Goal: Information Seeking & Learning: Learn about a topic

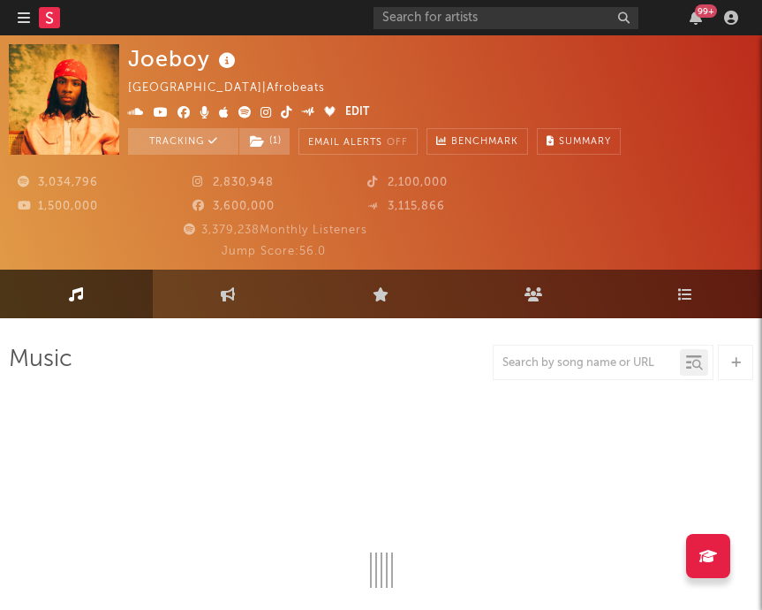
select select "6m"
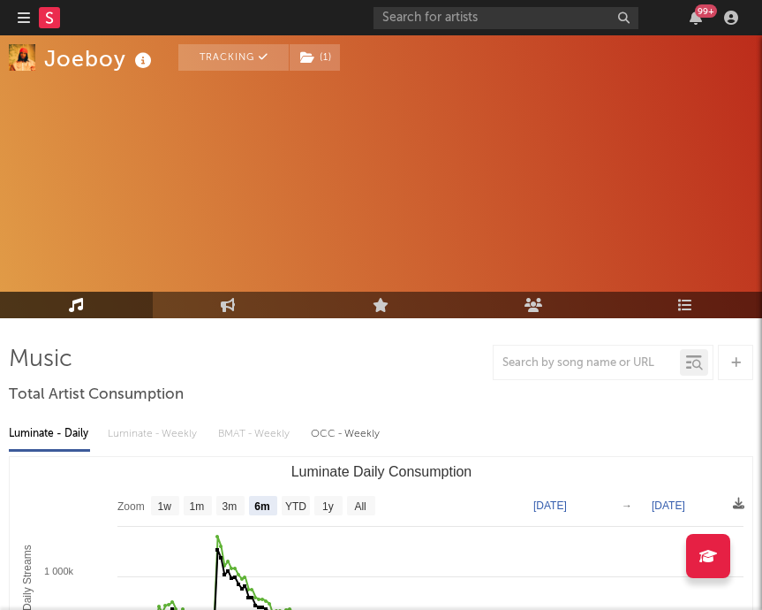
scroll to position [97, 0]
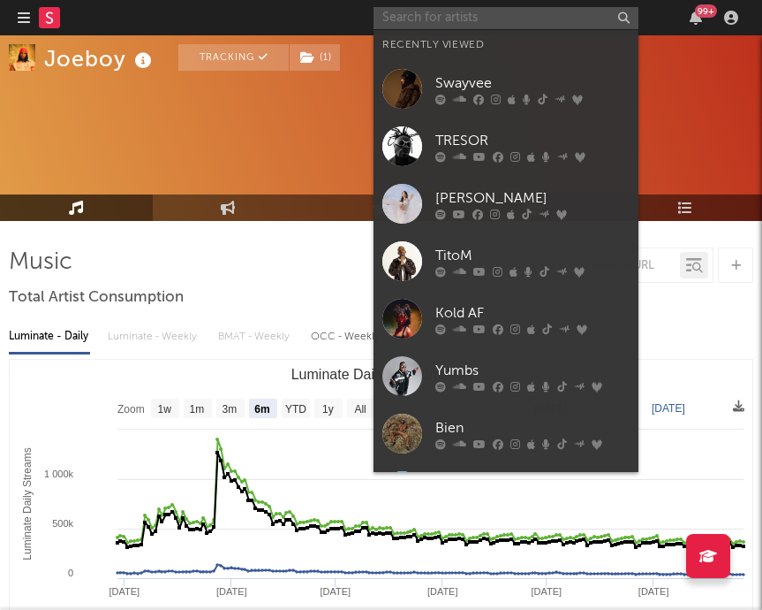
click at [580, 11] on input "text" at bounding box center [506, 18] width 265 height 22
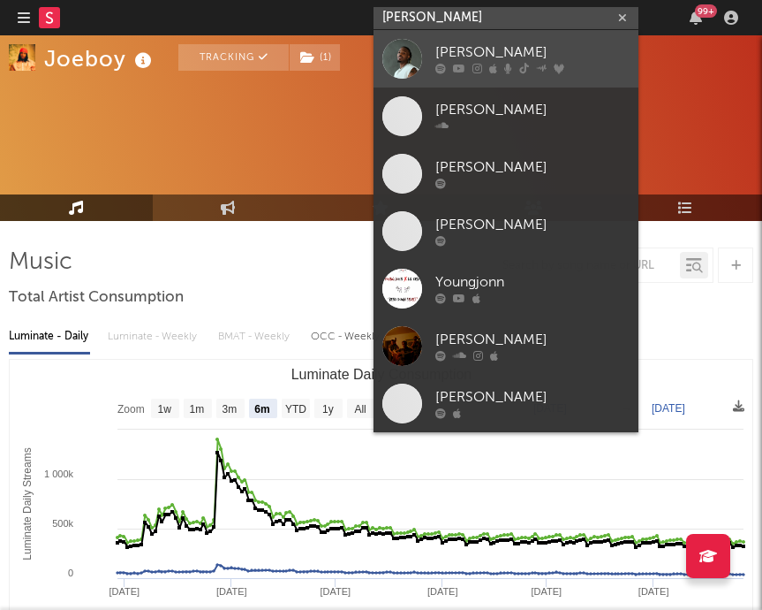
type input "YOUNG JONN"
click at [478, 74] on link "Young Jonn" at bounding box center [506, 58] width 265 height 57
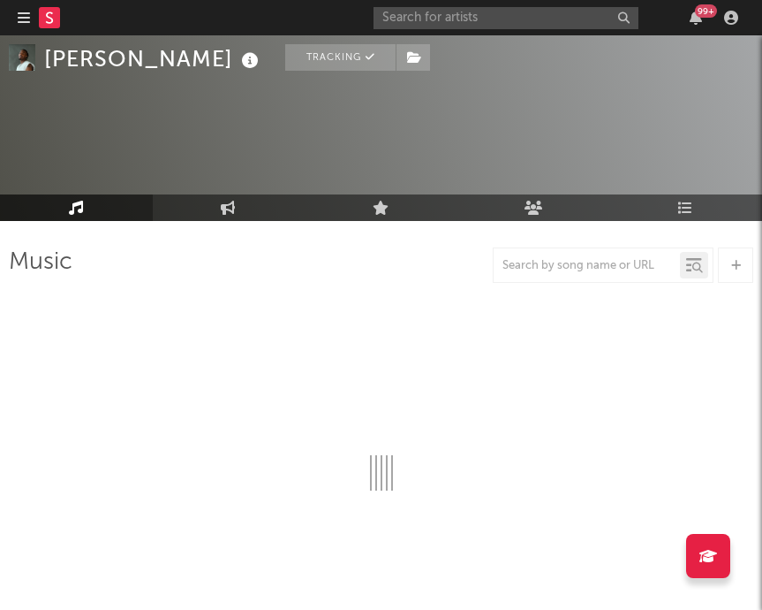
select select "6m"
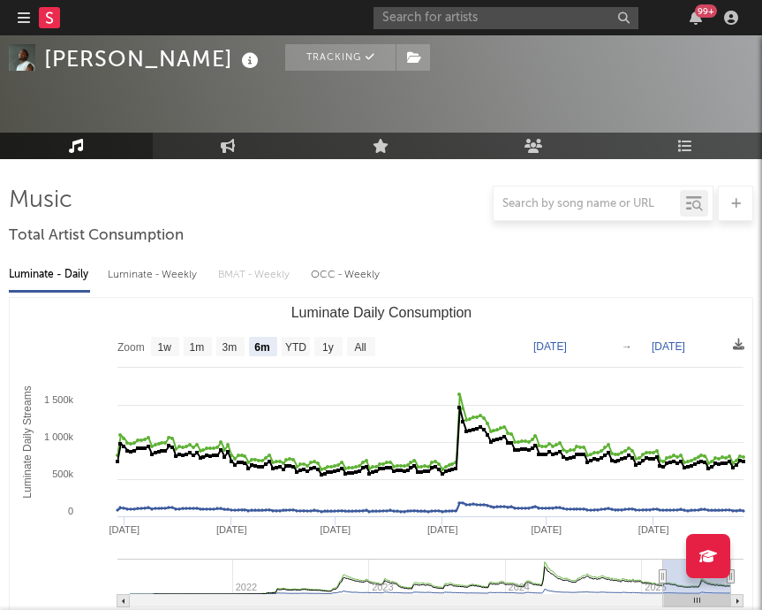
scroll to position [32, 0]
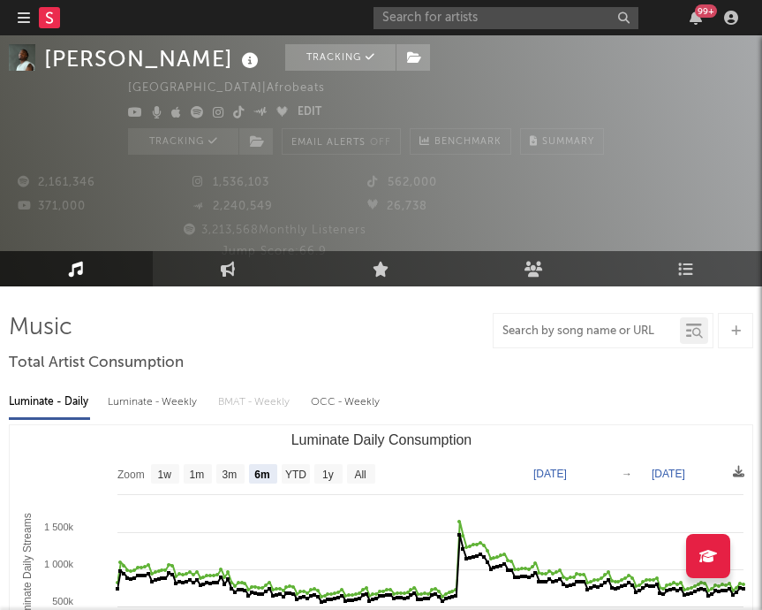
click at [593, 324] on input "text" at bounding box center [587, 331] width 186 height 14
click at [230, 273] on icon at bounding box center [228, 268] width 15 height 15
select select "1w"
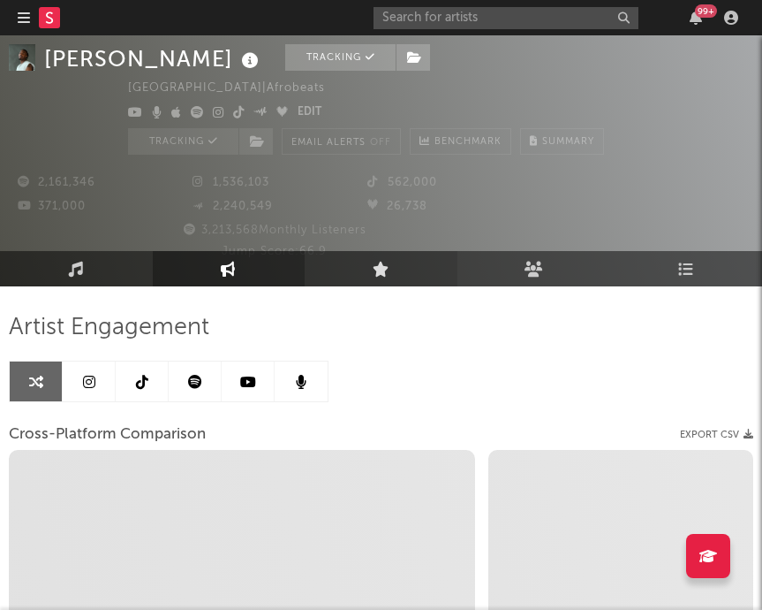
click at [338, 270] on link "Live" at bounding box center [381, 268] width 153 height 35
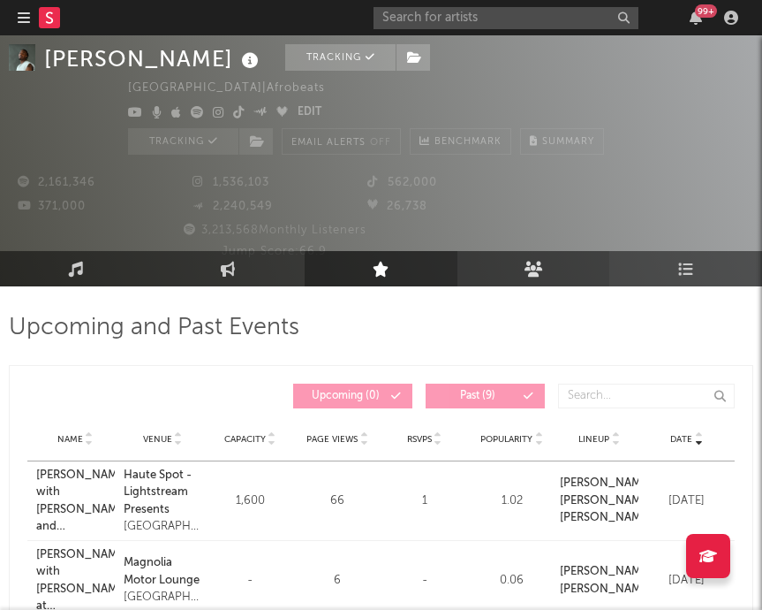
click at [474, 272] on link "Audience" at bounding box center [534, 268] width 153 height 35
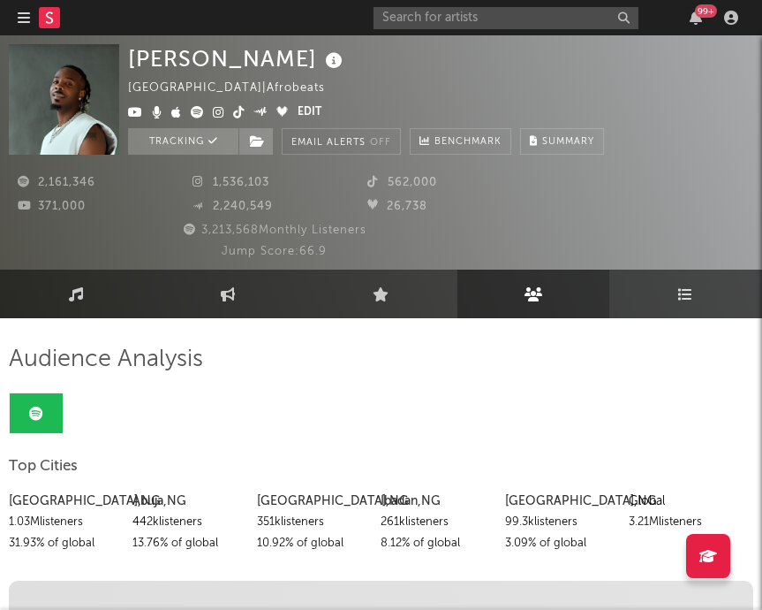
click at [708, 298] on link "Playlists/Charts" at bounding box center [686, 293] width 153 height 49
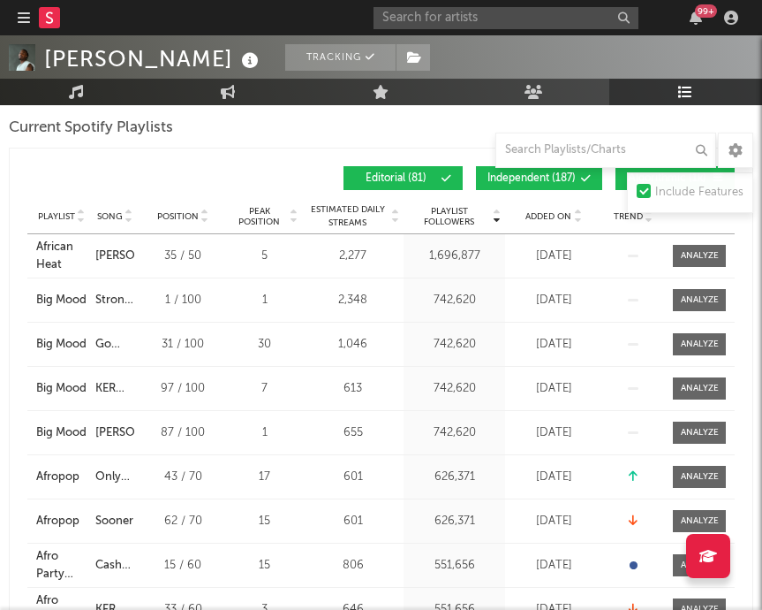
scroll to position [667, 0]
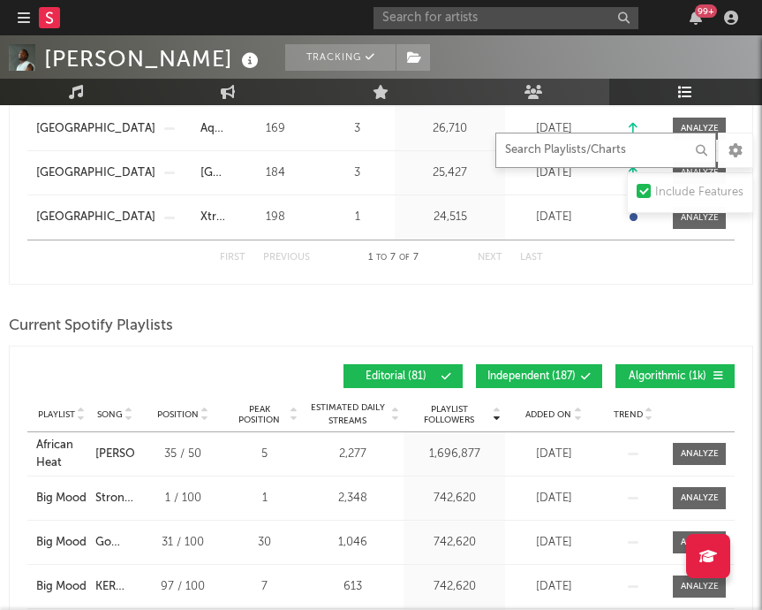
click at [553, 148] on input "text" at bounding box center [606, 150] width 221 height 35
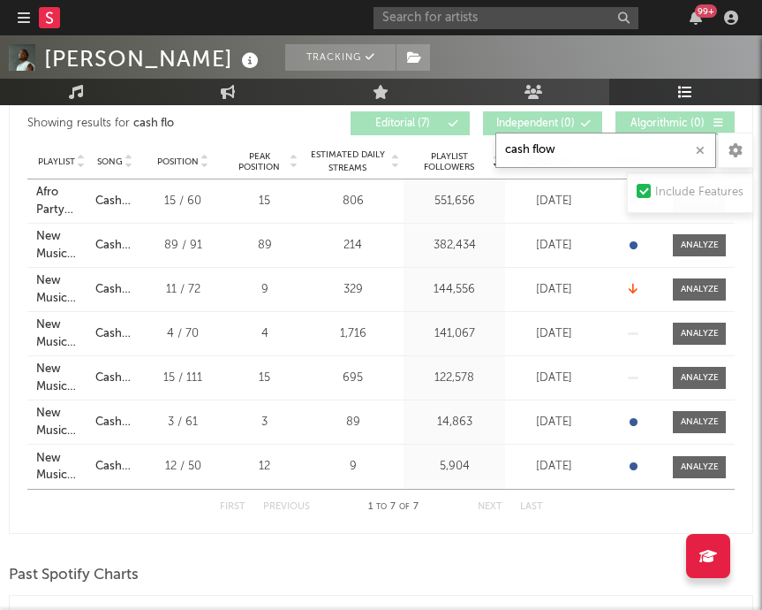
type input "cash flow"
click at [466, 555] on div "Playlists/Charts cash flow Include Features Export CSV Current Spotify Charts S…" at bounding box center [381, 478] width 745 height 1601
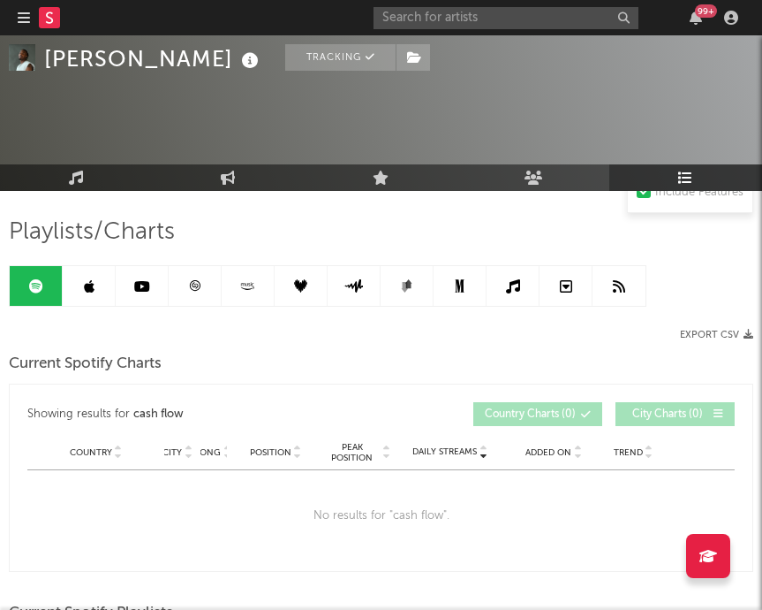
scroll to position [87, 0]
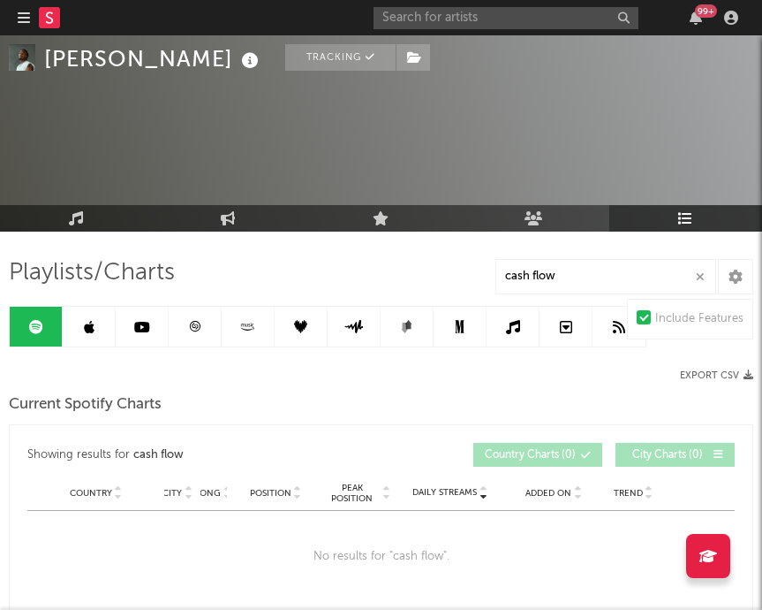
click at [87, 330] on icon at bounding box center [89, 327] width 11 height 14
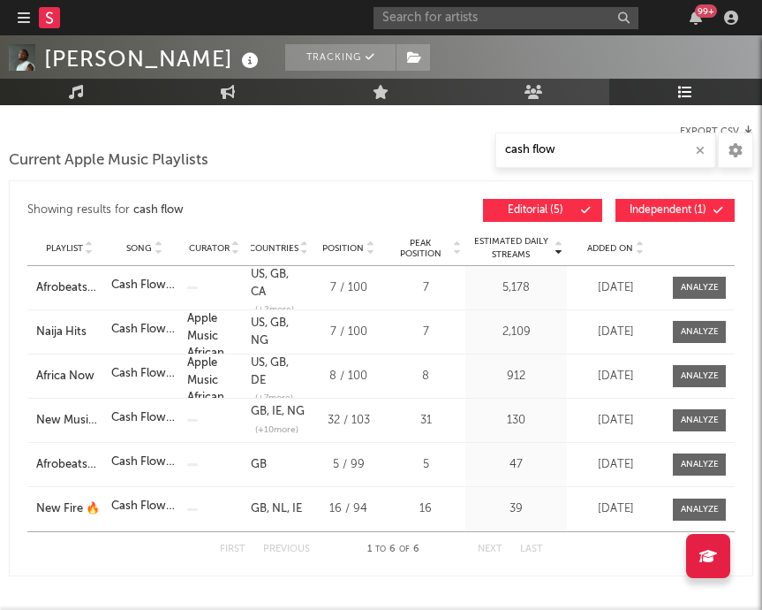
scroll to position [196, 0]
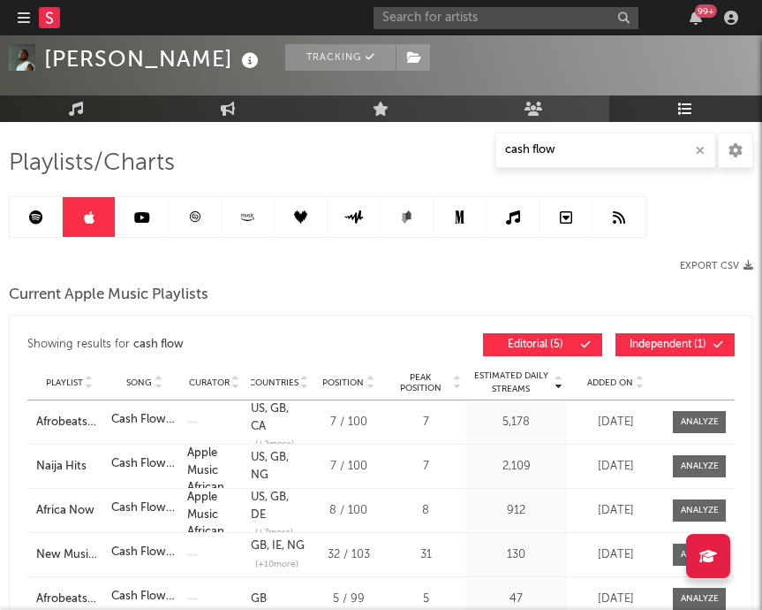
click at [148, 219] on icon at bounding box center [142, 217] width 16 height 14
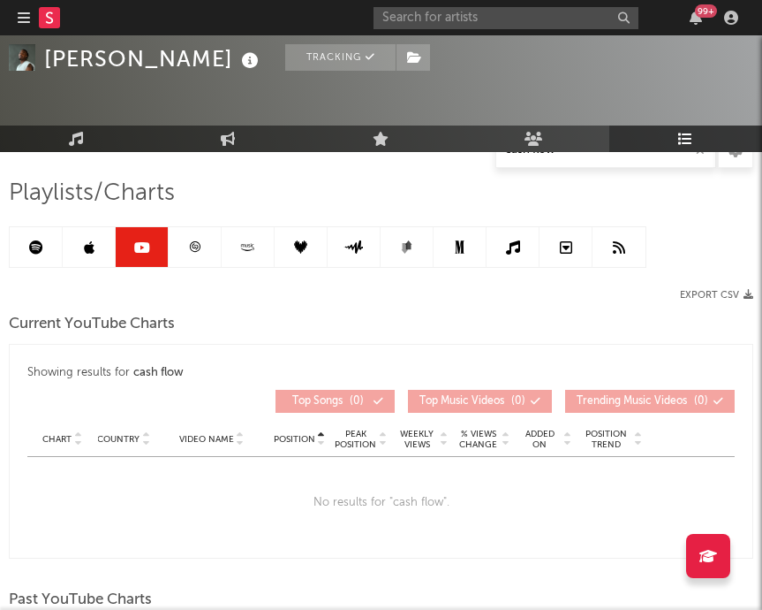
scroll to position [150, 0]
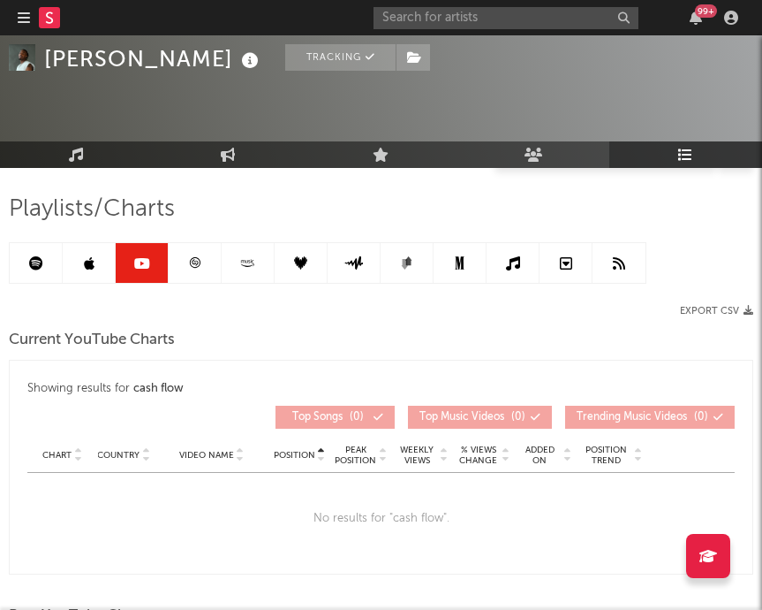
click at [207, 263] on link at bounding box center [195, 263] width 53 height 40
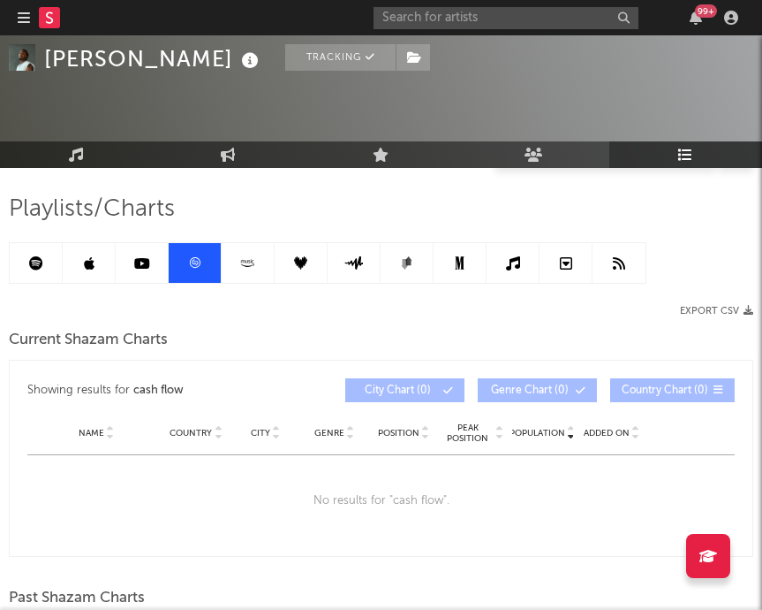
click at [240, 265] on icon at bounding box center [248, 262] width 20 height 13
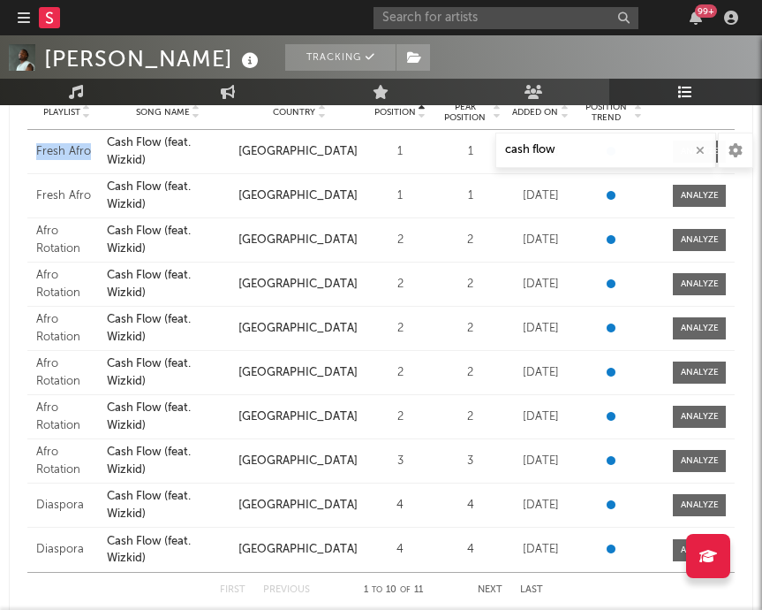
scroll to position [456, 0]
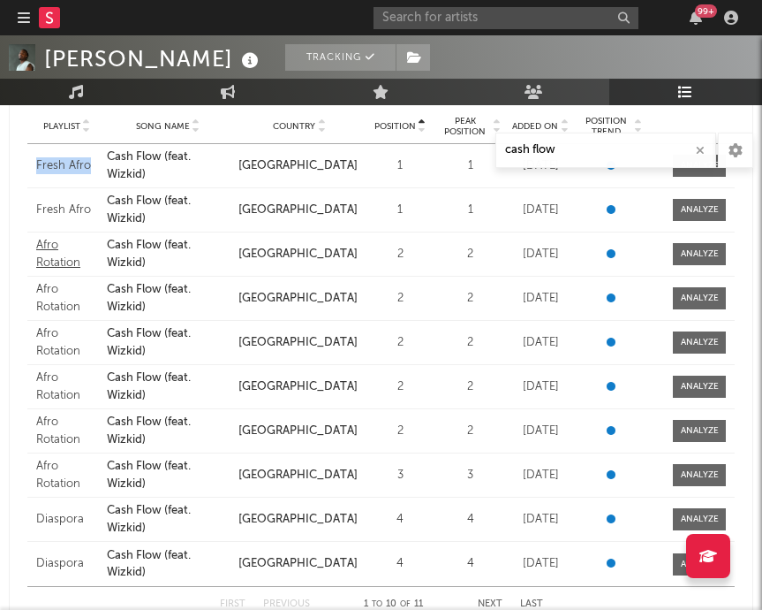
click at [51, 250] on div "Afro Rotation" at bounding box center [67, 254] width 62 height 34
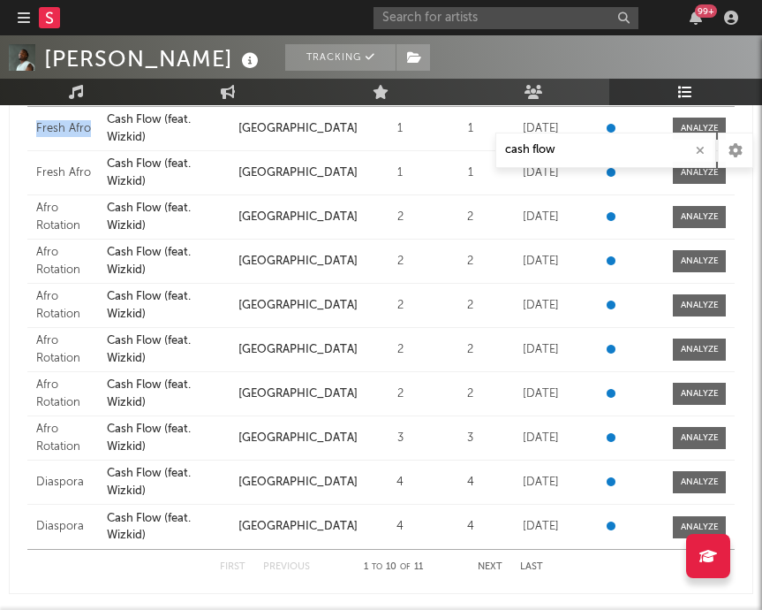
scroll to position [498, 0]
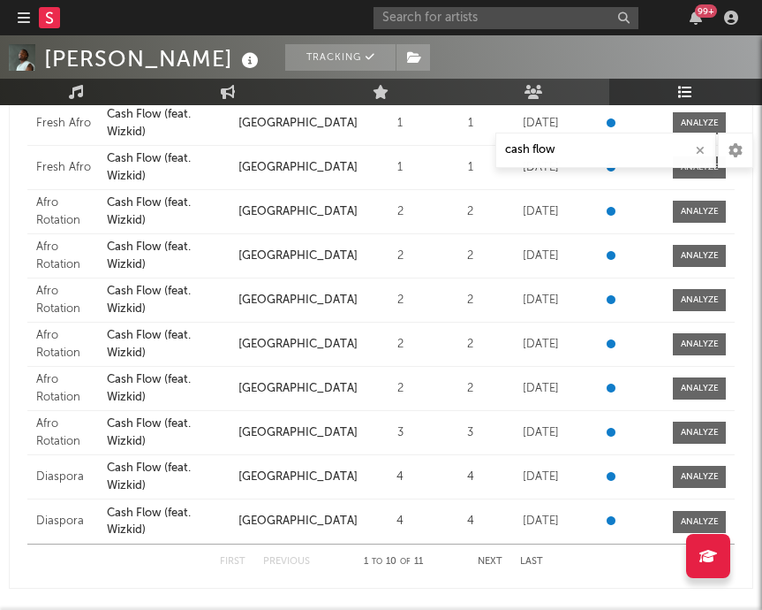
click at [474, 555] on div "First Previous 1 to 10 of 11 Next Last" at bounding box center [381, 561] width 323 height 34
click at [482, 558] on button "Next" at bounding box center [490, 562] width 25 height 10
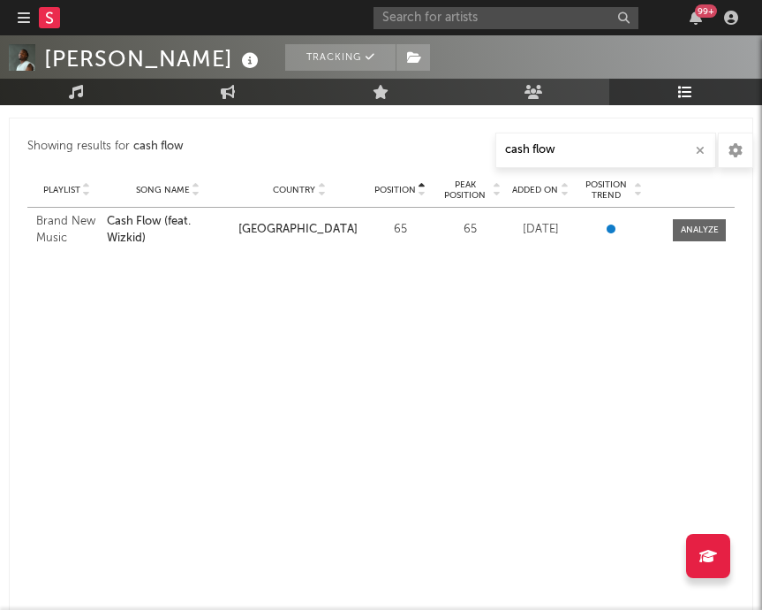
scroll to position [630, 0]
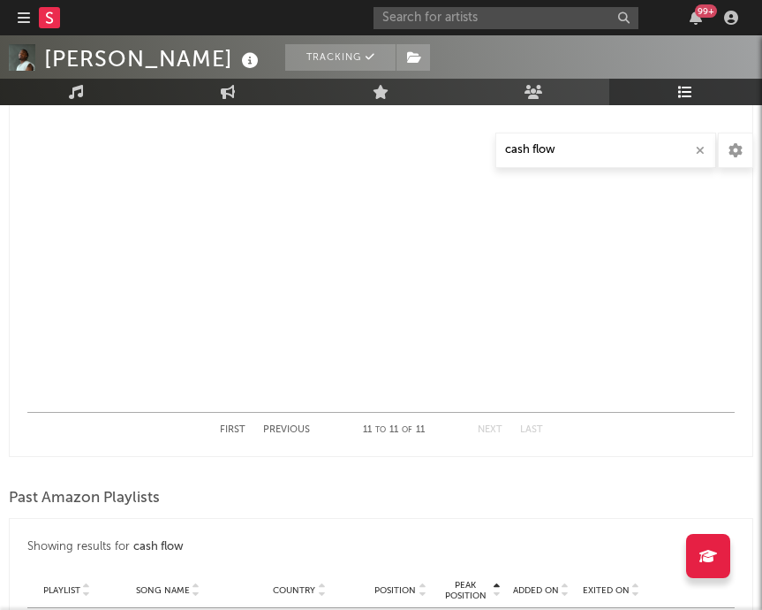
click at [269, 425] on button "Previous" at bounding box center [286, 430] width 47 height 10
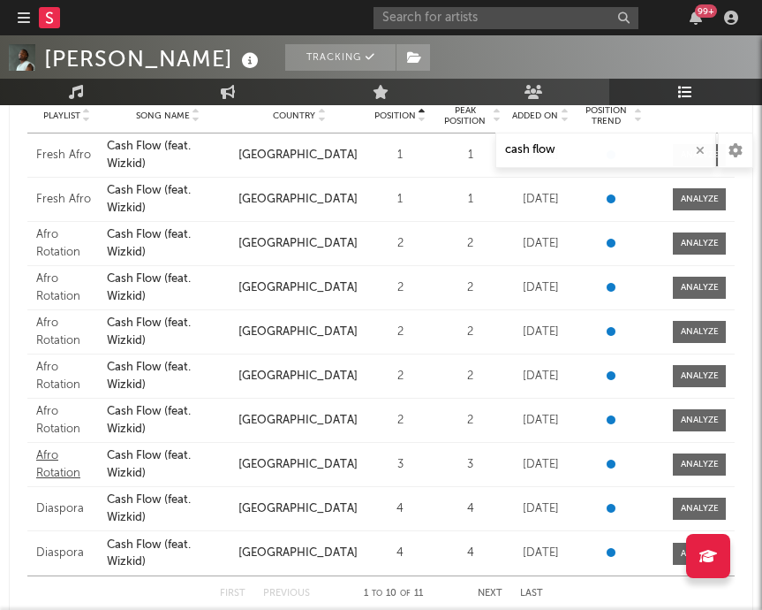
scroll to position [507, 0]
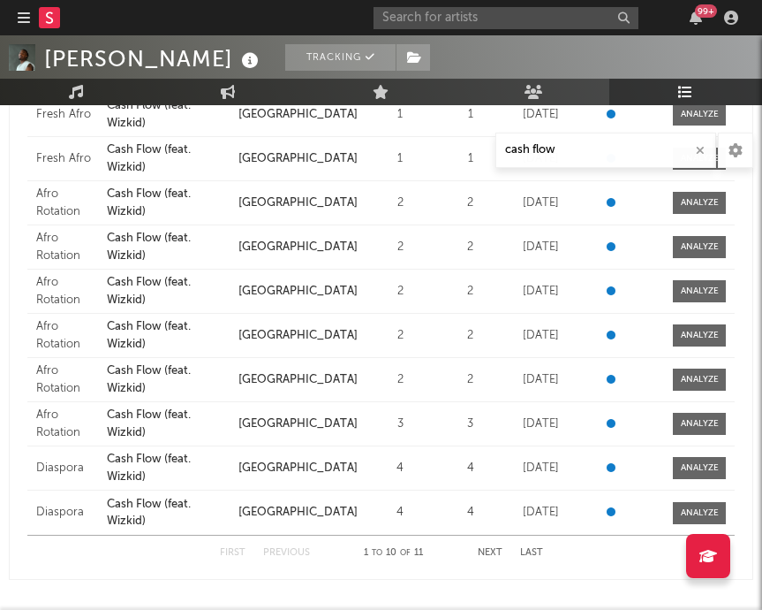
click at [489, 552] on button "Next" at bounding box center [490, 553] width 25 height 10
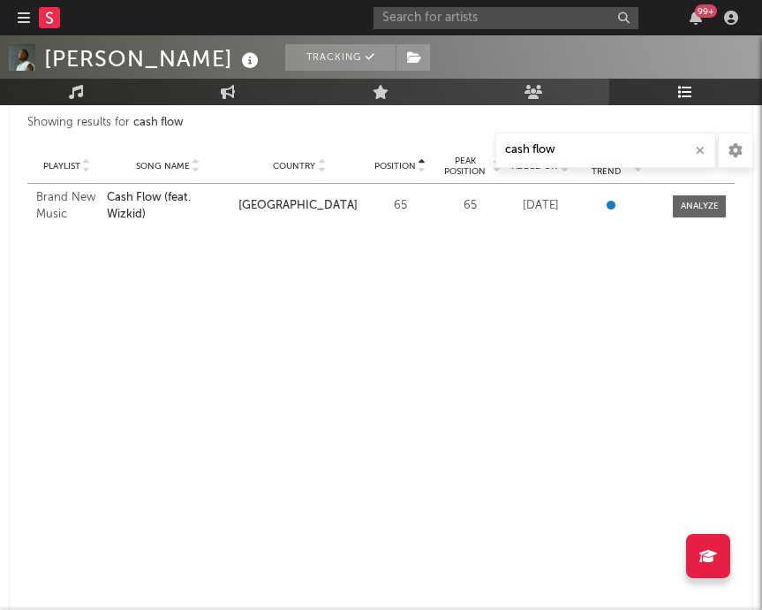
scroll to position [404, 0]
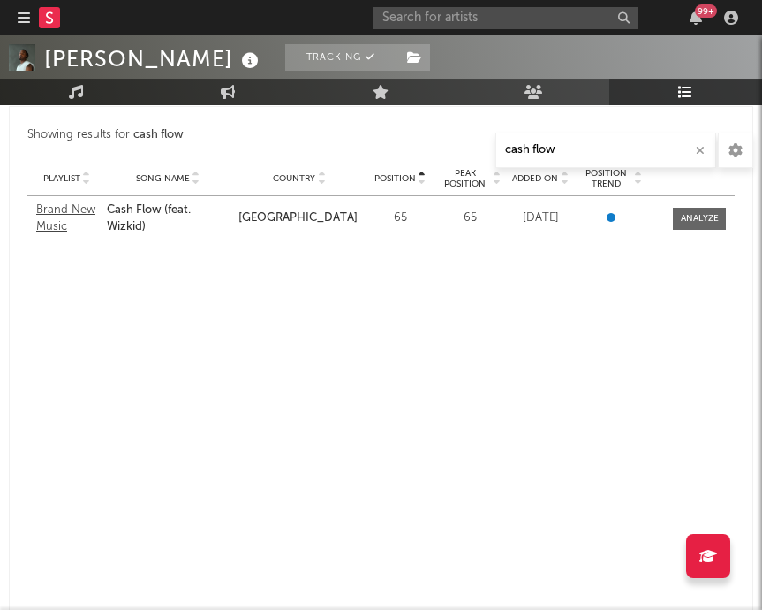
click at [64, 207] on div "Brand New Music" at bounding box center [67, 218] width 62 height 34
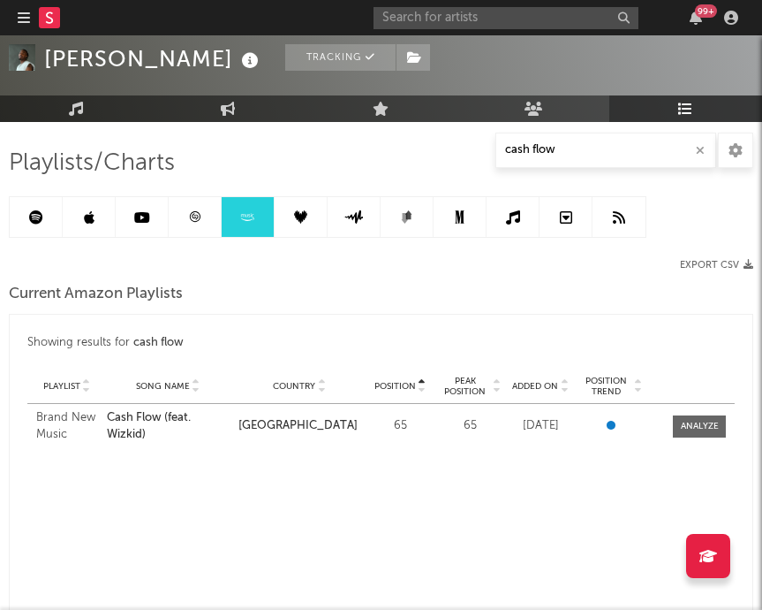
scroll to position [88, 0]
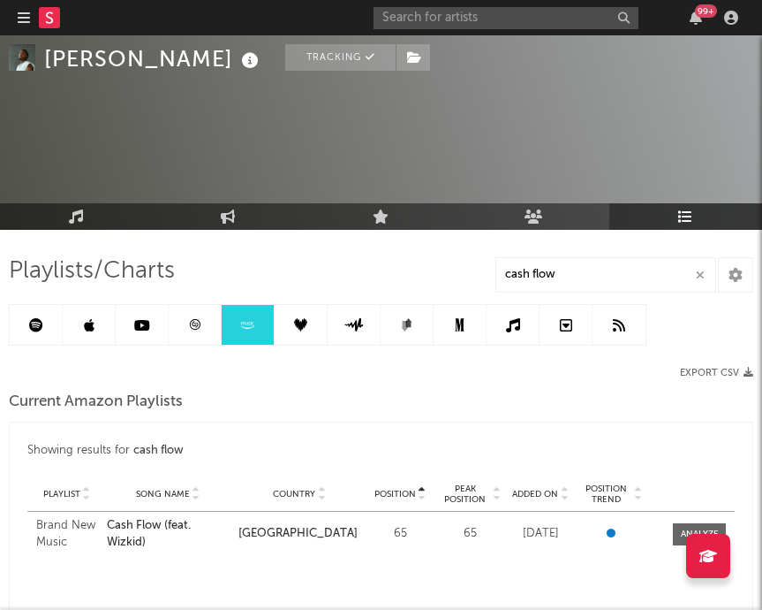
click at [302, 327] on icon at bounding box center [300, 324] width 13 height 13
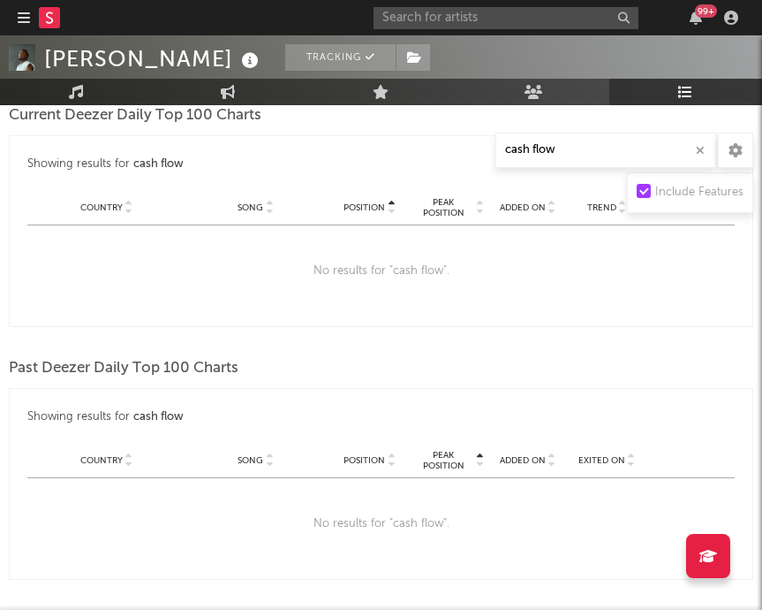
scroll to position [244, 0]
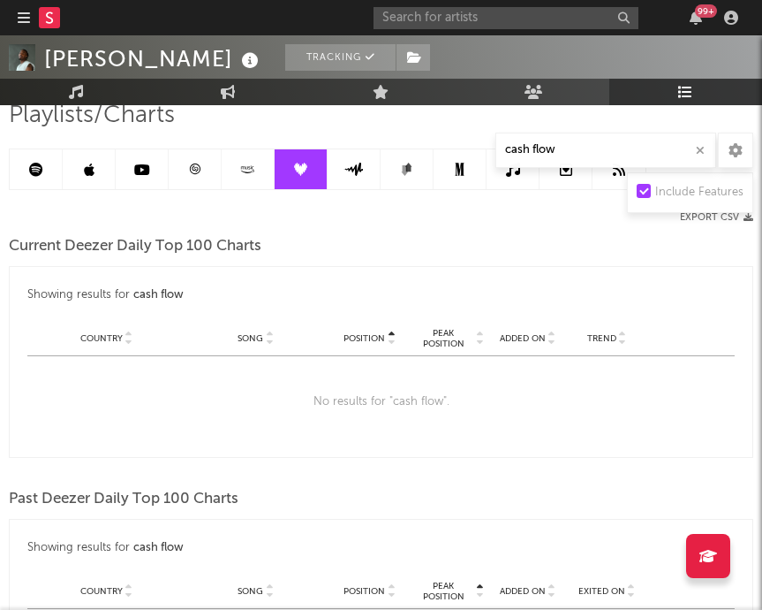
click at [361, 163] on icon at bounding box center [354, 169] width 20 height 13
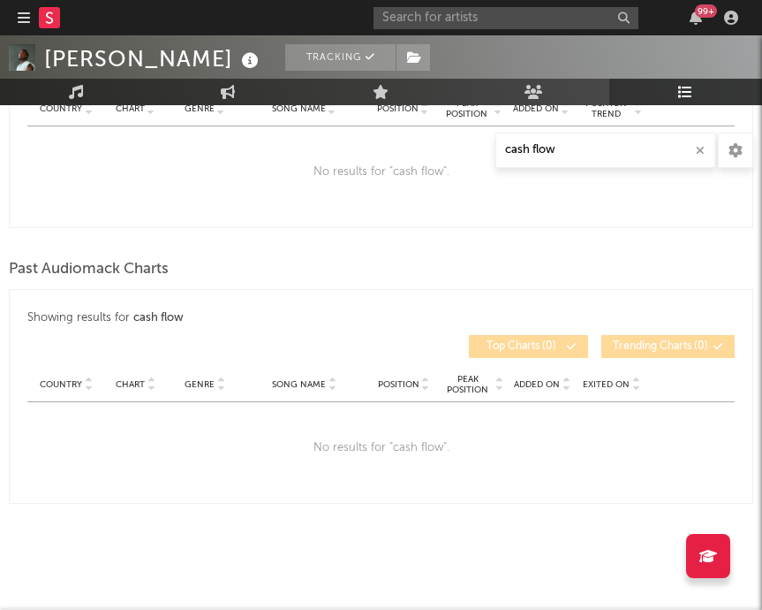
scroll to position [475, 0]
